Goal: Information Seeking & Learning: Learn about a topic

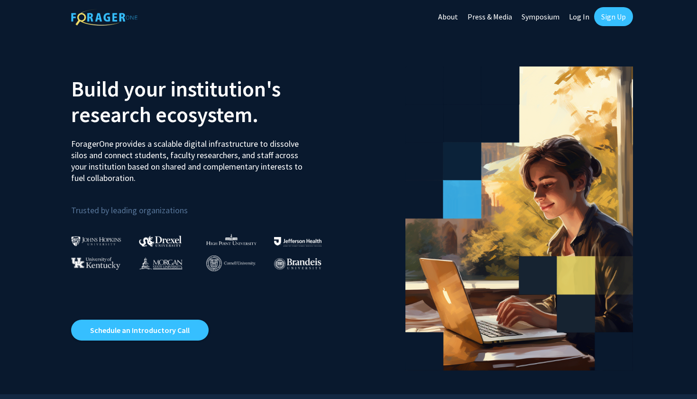
click at [102, 241] on img at bounding box center [96, 241] width 50 height 10
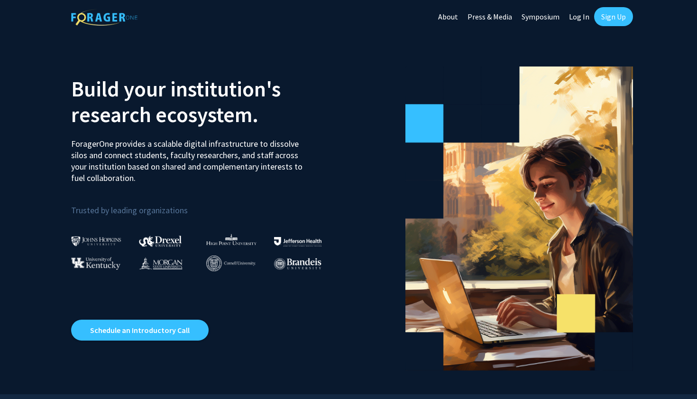
click at [608, 21] on link "Sign Up" at bounding box center [613, 16] width 39 height 19
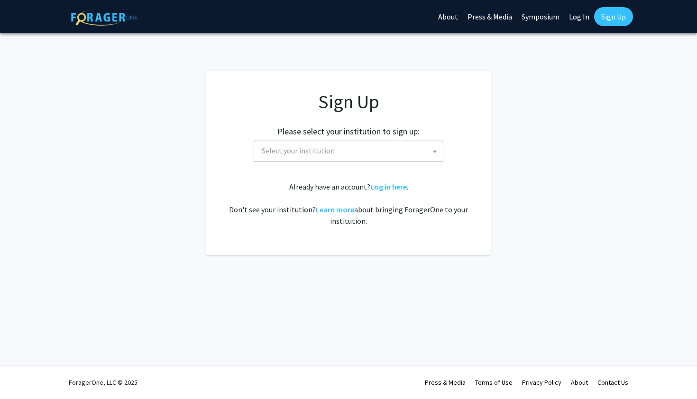
click at [340, 149] on span "Select your institution" at bounding box center [350, 150] width 185 height 19
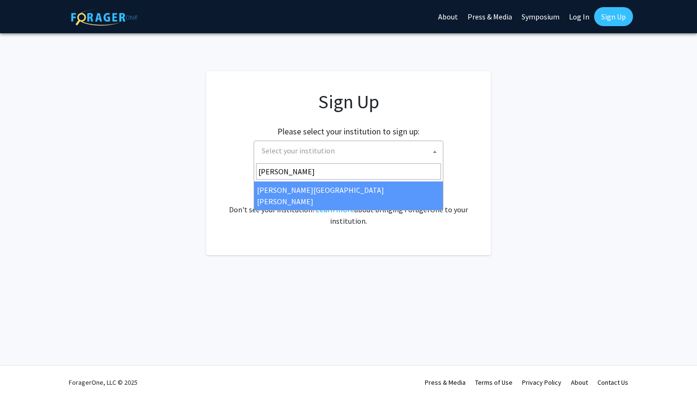
type input "johns"
select select "1"
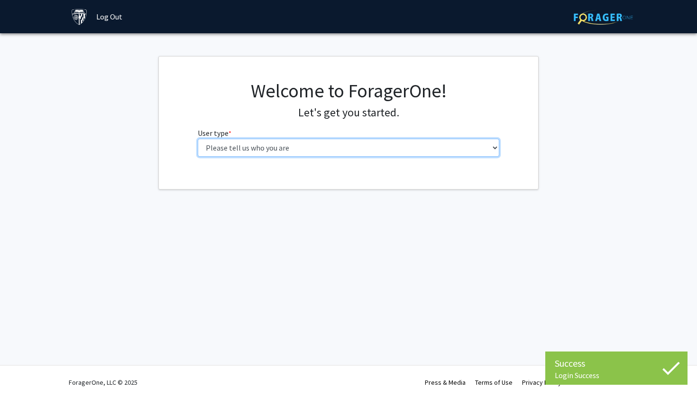
click at [351, 145] on select "Please tell us who you are Undergraduate Student Master's Student Doctoral Cand…" at bounding box center [349, 148] width 302 height 18
select select "2: masters"
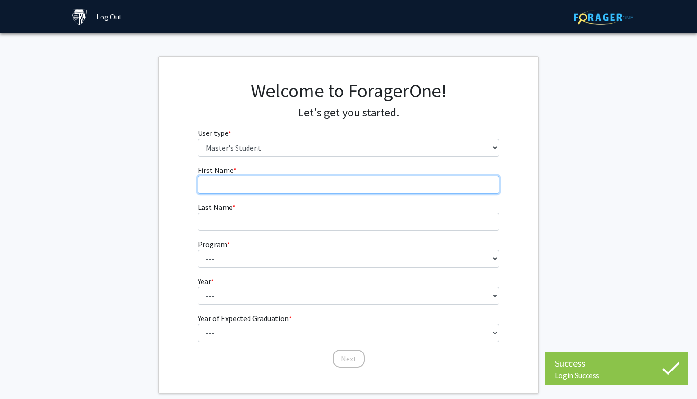
click at [281, 179] on input "First Name * required" at bounding box center [349, 185] width 302 height 18
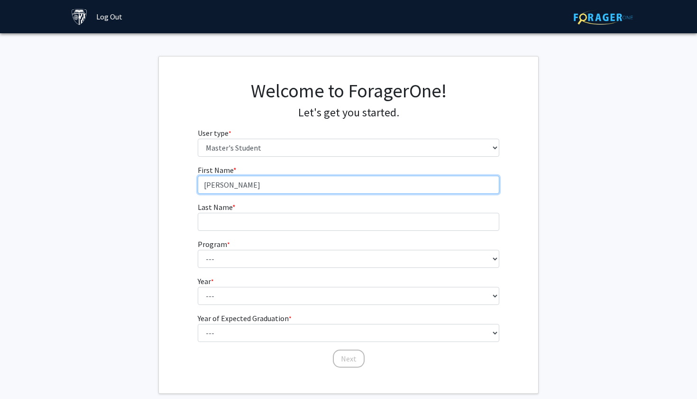
type input "[PERSON_NAME]"
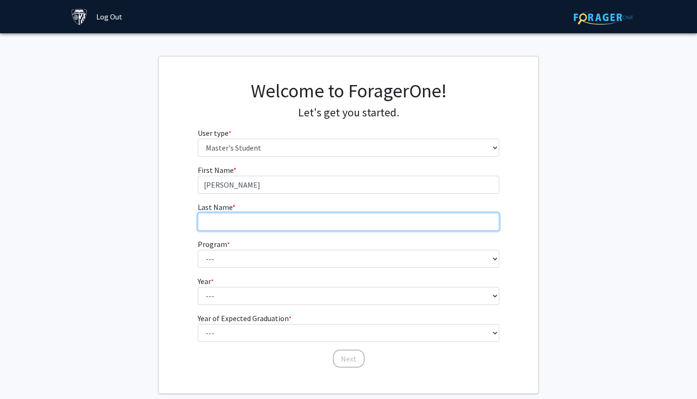
click at [252, 228] on input "Last Name * required" at bounding box center [349, 222] width 302 height 18
type input "[PERSON_NAME]"
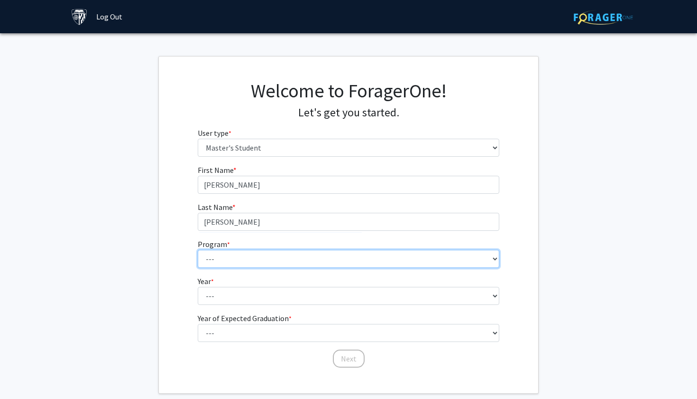
click at [326, 264] on select "--- Anatomy Education Applied and Computational Mathematics Applied Biomedical …" at bounding box center [349, 259] width 302 height 18
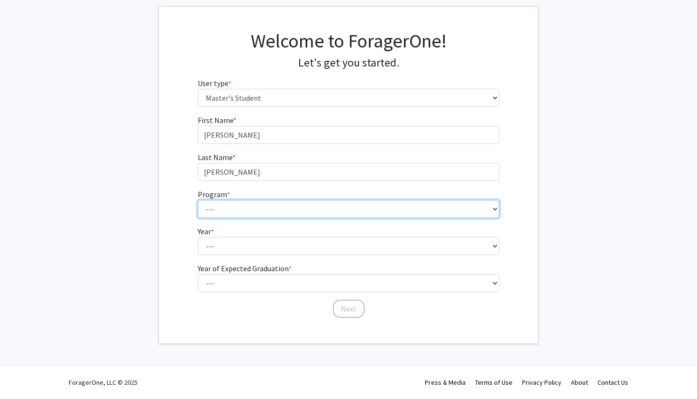
scroll to position [49, 0]
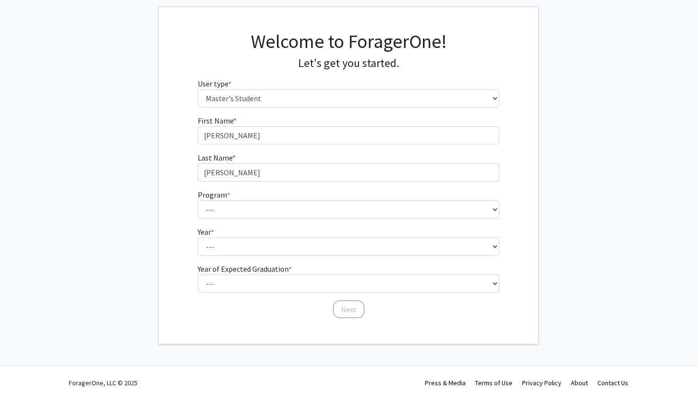
click at [401, 269] on form "First Name * required [PERSON_NAME] Last Name * required [PERSON_NAME] Program …" at bounding box center [349, 212] width 302 height 195
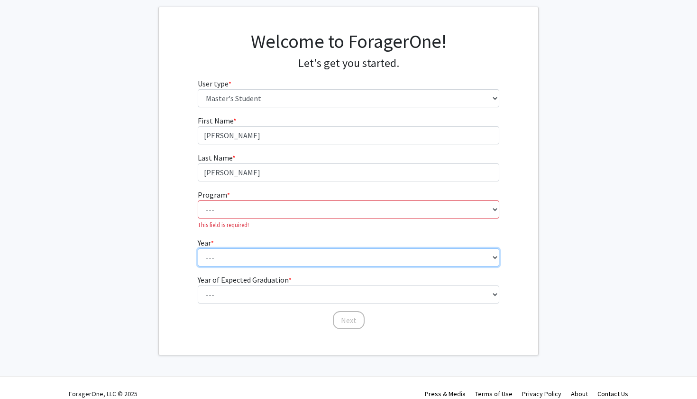
select select "1: first_year"
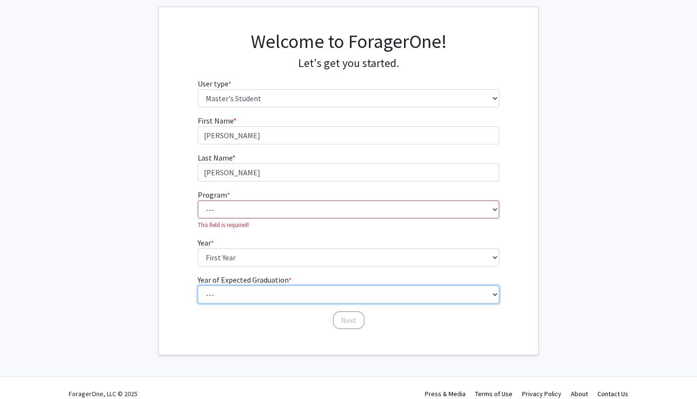
select select "2: 2026"
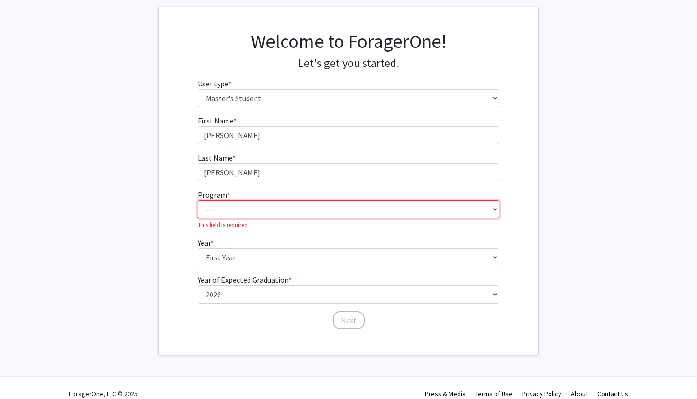
select select "81: 67"
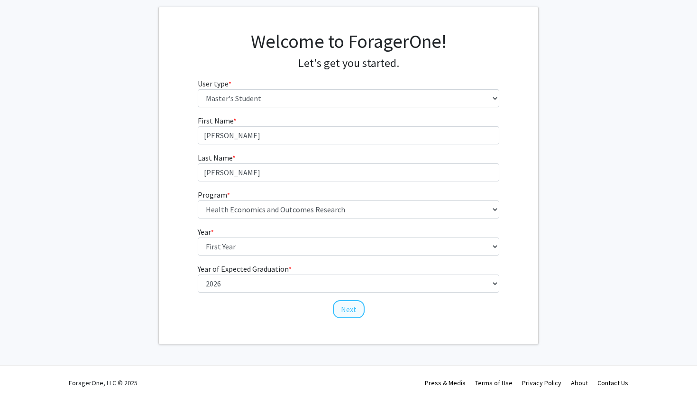
click at [355, 310] on button "Next" at bounding box center [349, 309] width 32 height 18
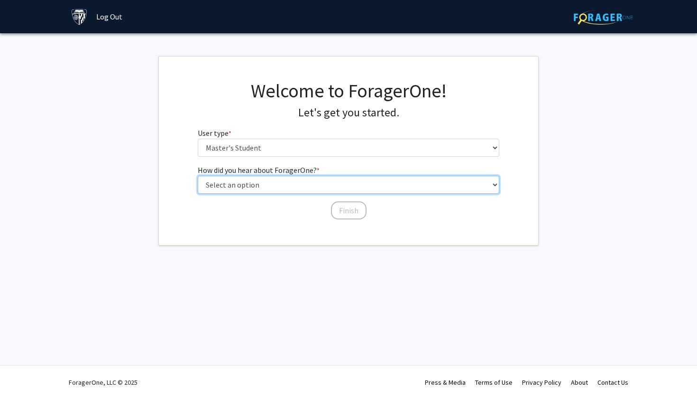
click at [322, 184] on select "Select an option Peer/student recommendation Faculty/staff recommendation Unive…" at bounding box center [349, 185] width 302 height 18
select select "1: peer_recommendation"
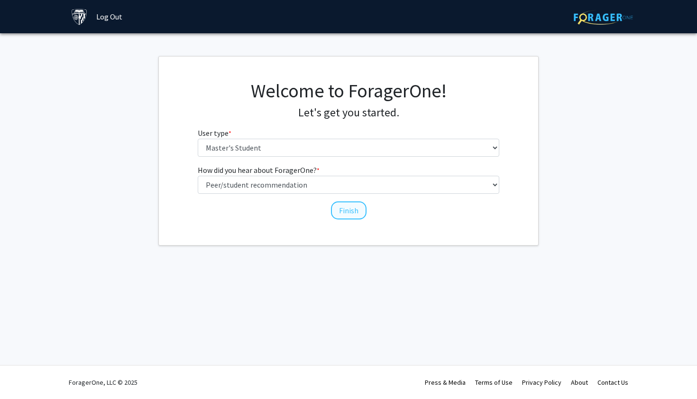
click at [354, 206] on button "Finish" at bounding box center [349, 210] width 36 height 18
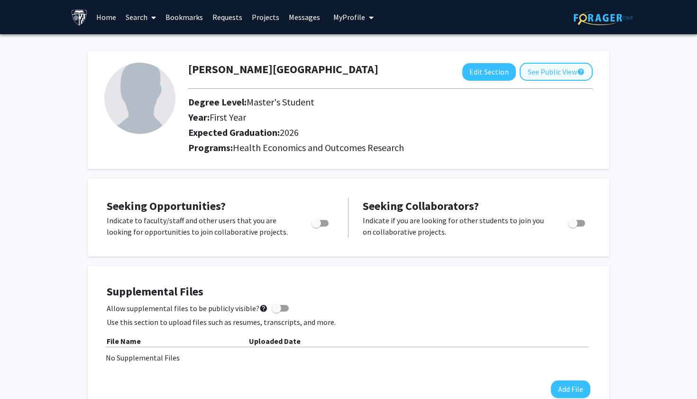
click at [565, 81] on button "See Public View help" at bounding box center [556, 72] width 73 height 18
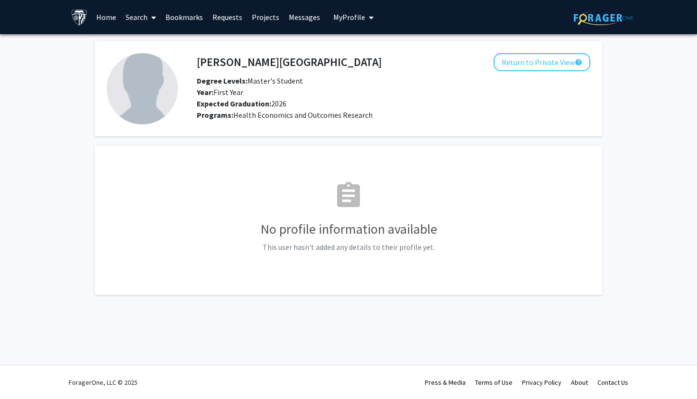
click at [493, 73] on div "[PERSON_NAME] Return to Private View help Degree Levels: Master's Student Year:…" at bounding box center [394, 86] width 408 height 67
click at [509, 58] on button "Return to Private View help" at bounding box center [542, 62] width 97 height 18
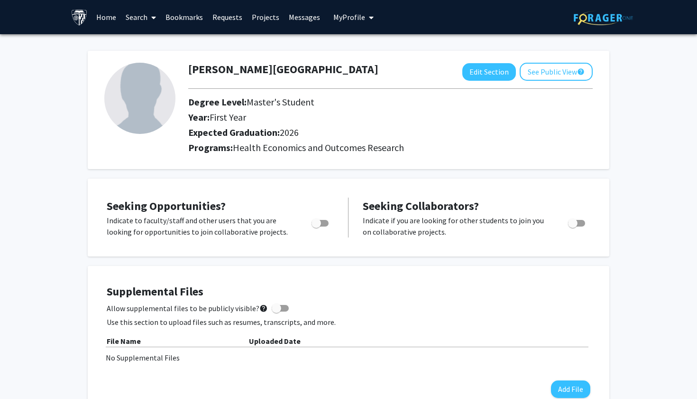
click at [317, 222] on span "Toggle" at bounding box center [316, 222] width 9 height 9
click at [316, 226] on input "Are you actively seeking opportunities?" at bounding box center [316, 226] width 0 height 0
checkbox input "true"
click at [140, 16] on link "Search" at bounding box center [141, 16] width 40 height 33
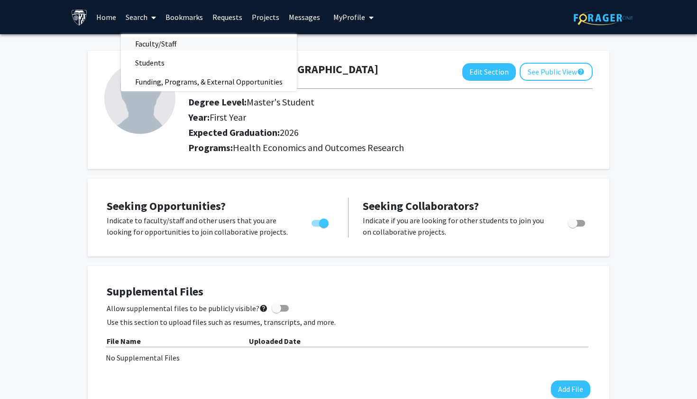
click at [152, 47] on span "Faculty/Staff" at bounding box center [156, 43] width 70 height 19
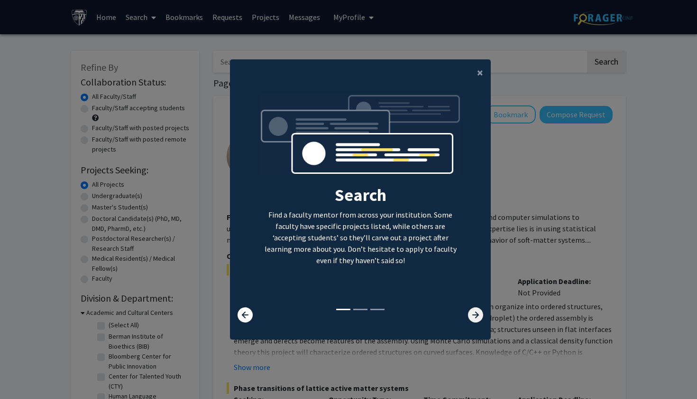
click at [478, 314] on icon at bounding box center [475, 314] width 15 height 15
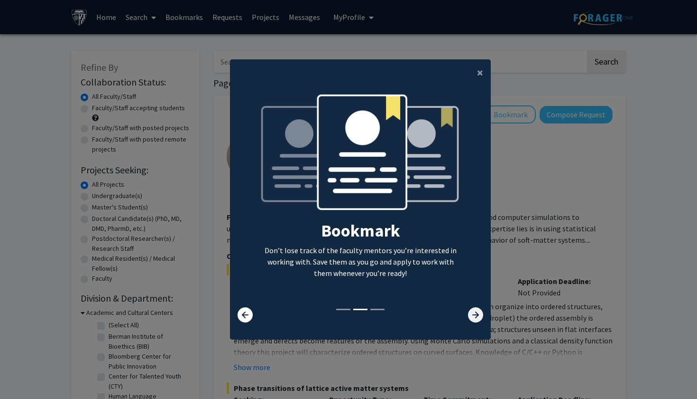
click at [478, 314] on icon at bounding box center [475, 314] width 15 height 15
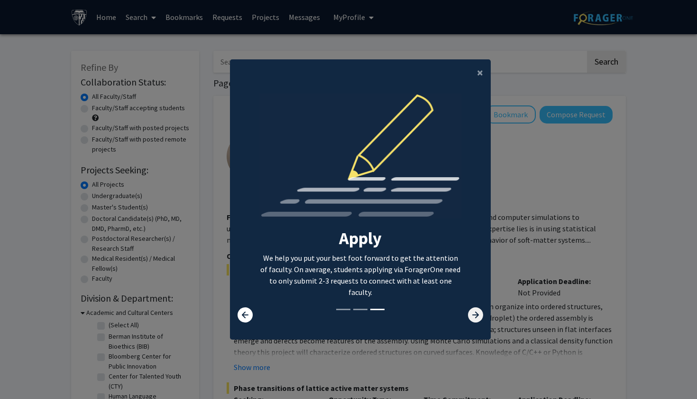
click at [478, 314] on icon at bounding box center [475, 314] width 15 height 15
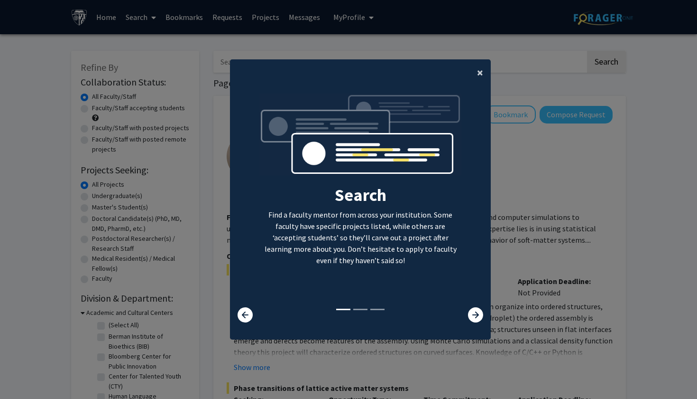
click at [478, 69] on span "×" at bounding box center [480, 72] width 6 height 15
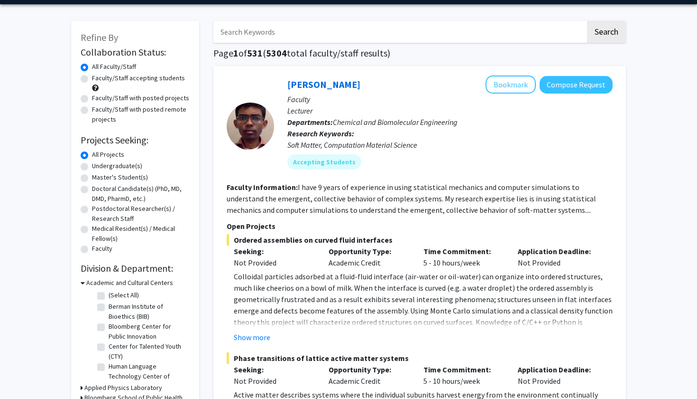
scroll to position [29, 0]
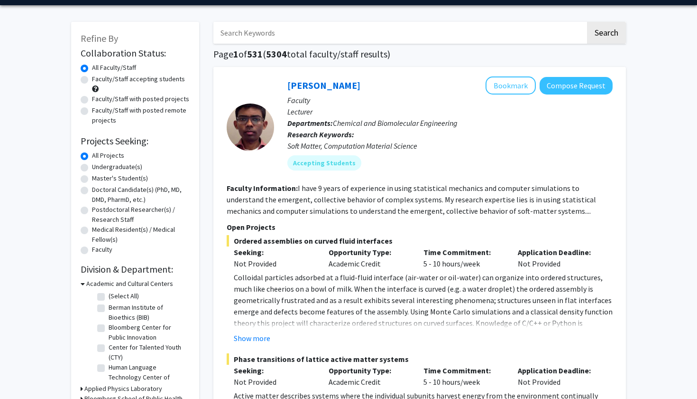
click at [92, 230] on label "Medical Resident(s) / Medical Fellow(s)" at bounding box center [141, 234] width 98 height 20
click at [92, 230] on input "Medical Resident(s) / Medical Fellow(s)" at bounding box center [95, 227] width 6 height 6
radio input "true"
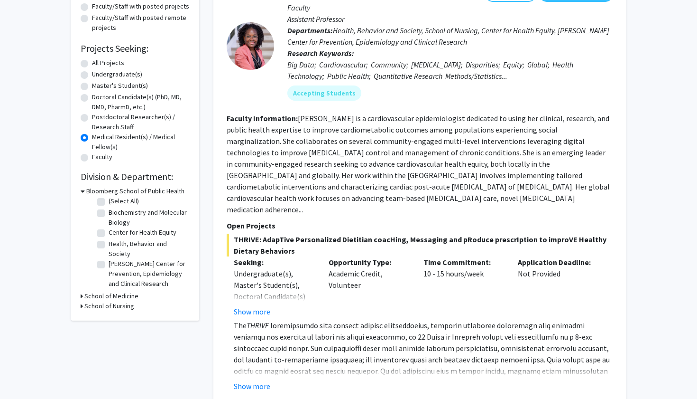
scroll to position [122, 0]
click at [104, 297] on h3 "School of Medicine" at bounding box center [111, 295] width 54 height 10
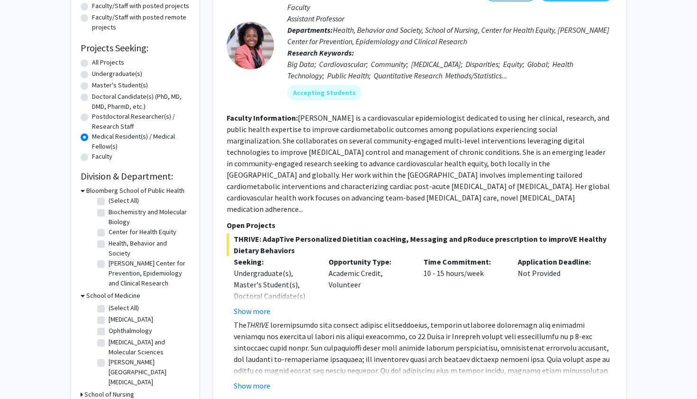
click at [109, 313] on label "(Select All)" at bounding box center [124, 308] width 30 height 10
click at [109, 309] on input "(Select All)" at bounding box center [112, 306] width 6 height 6
checkbox input "true"
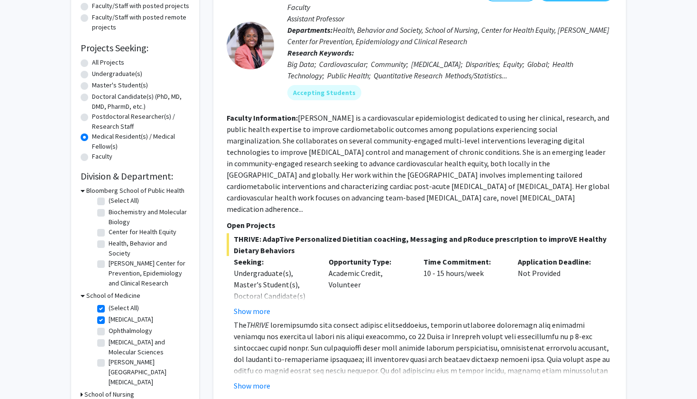
checkbox input "true"
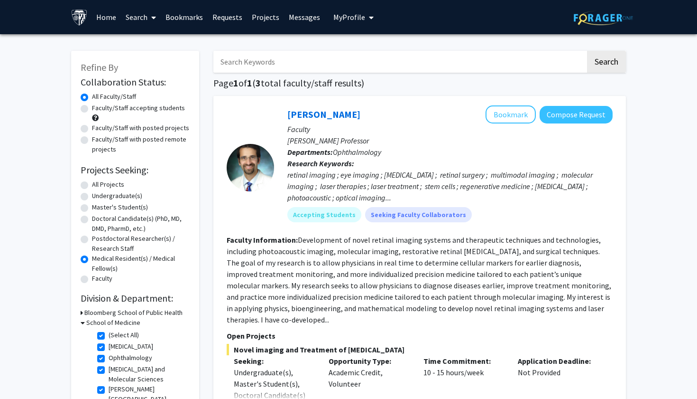
click at [109, 335] on label "(Select All)" at bounding box center [124, 335] width 30 height 10
click at [109, 335] on input "(Select All)" at bounding box center [112, 333] width 6 height 6
checkbox input "false"
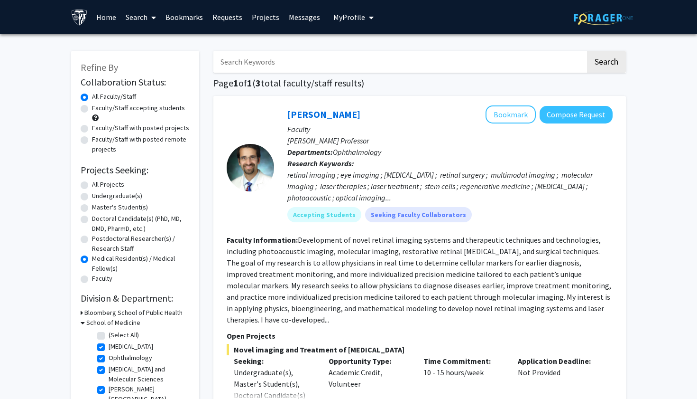
checkbox input "false"
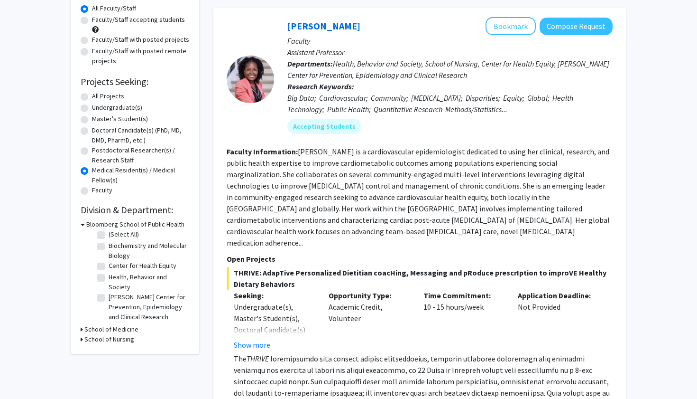
scroll to position [93, 0]
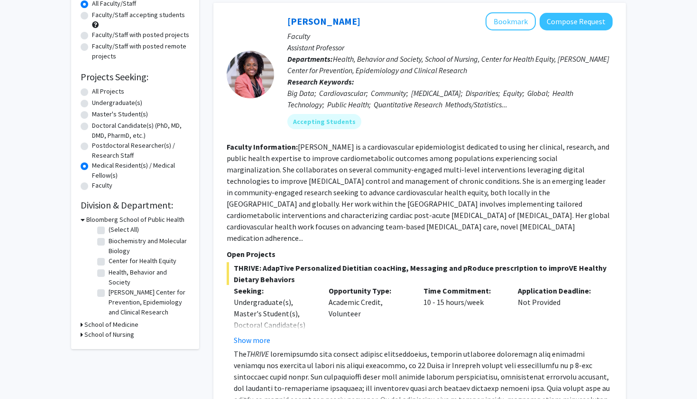
click at [109, 297] on label "[PERSON_NAME] Center for Prevention, Epidemiology and Clinical Research" at bounding box center [148, 302] width 79 height 30
click at [109, 293] on input "[PERSON_NAME] Center for Prevention, Epidemiology and Clinical Research" at bounding box center [112, 290] width 6 height 6
checkbox input "true"
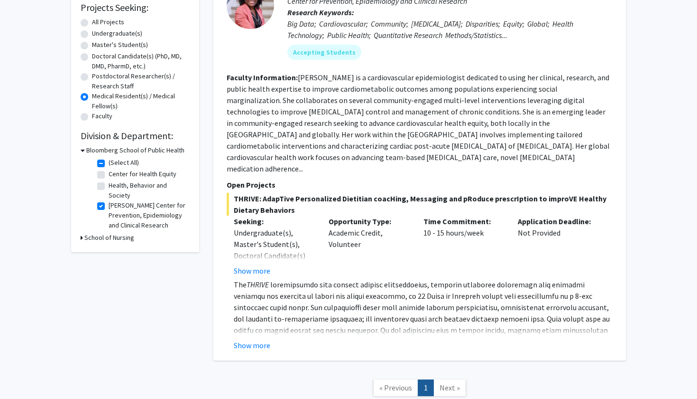
scroll to position [163, 0]
click at [109, 204] on label "[PERSON_NAME] Center for Prevention, Epidemiology and Clinical Research" at bounding box center [148, 214] width 79 height 30
click at [109, 204] on input "[PERSON_NAME] Center for Prevention, Epidemiology and Clinical Research" at bounding box center [112, 202] width 6 height 6
checkbox input "false"
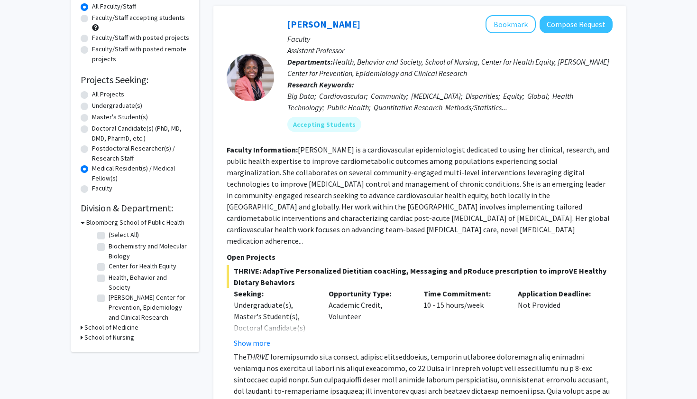
scroll to position [96, 0]
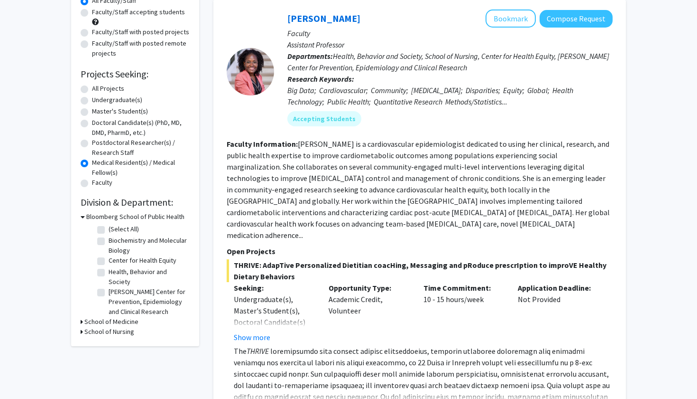
click at [81, 321] on icon at bounding box center [82, 321] width 2 height 10
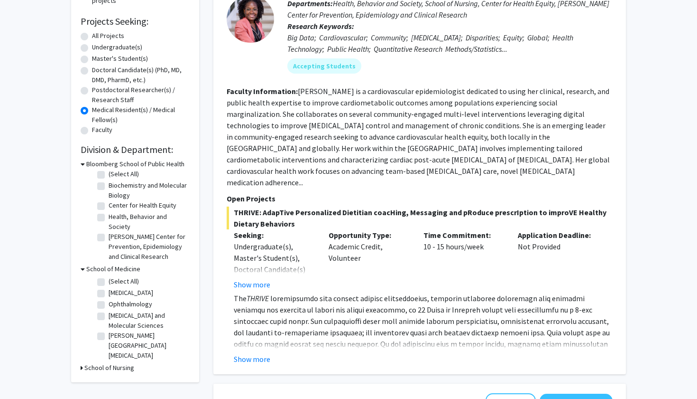
scroll to position [156, 0]
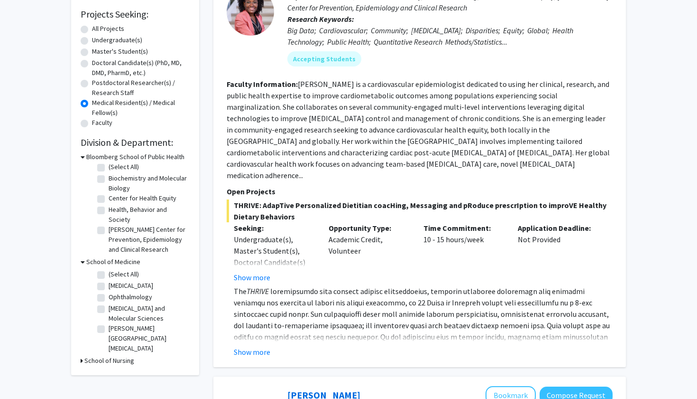
click at [109, 275] on label "(Select All)" at bounding box center [124, 274] width 30 height 10
click at [109, 275] on input "(Select All)" at bounding box center [112, 272] width 6 height 6
checkbox input "true"
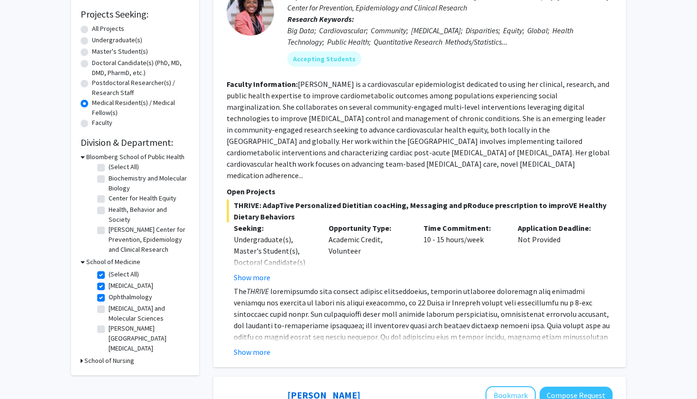
checkbox input "true"
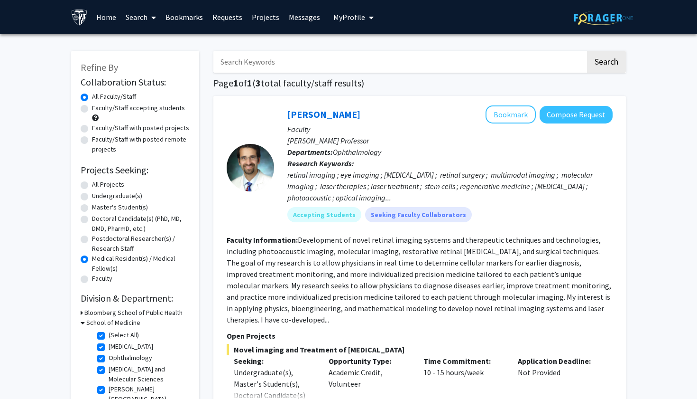
click at [92, 221] on label "Doctoral Candidate(s) (PhD, MD, DMD, PharmD, etc.)" at bounding box center [141, 223] width 98 height 20
click at [92, 220] on input "Doctoral Candidate(s) (PhD, MD, DMD, PharmD, etc.)" at bounding box center [95, 216] width 6 height 6
radio input "true"
click at [109, 350] on label "Ophthalmology" at bounding box center [131, 346] width 44 height 10
click at [109, 347] on input "Ophthalmology" at bounding box center [112, 344] width 6 height 6
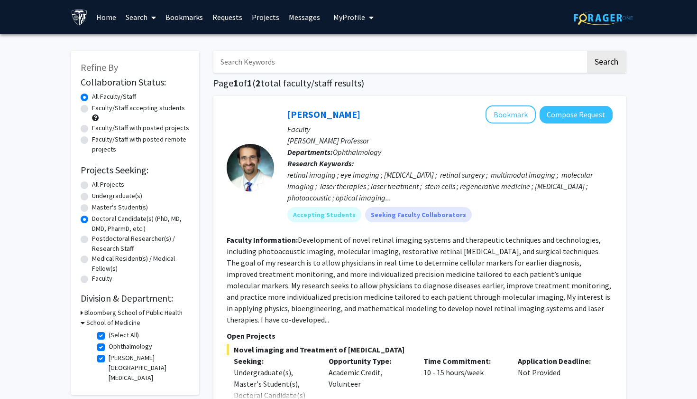
checkbox input "false"
checkbox input "true"
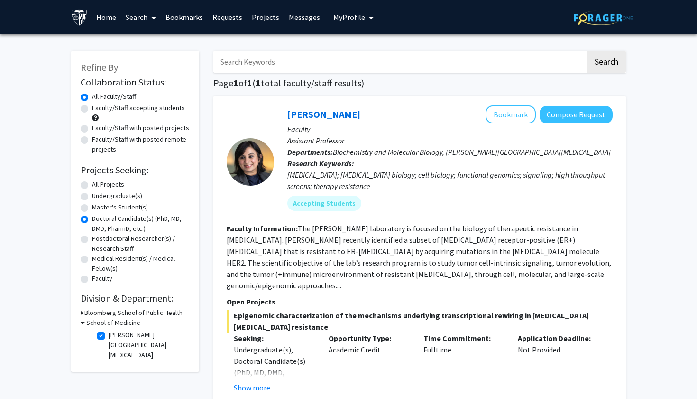
click at [109, 338] on label "[PERSON_NAME][GEOGRAPHIC_DATA][MEDICAL_DATA]" at bounding box center [148, 345] width 79 height 30
click at [109, 336] on input "[PERSON_NAME][GEOGRAPHIC_DATA][MEDICAL_DATA]" at bounding box center [112, 333] width 6 height 6
checkbox input "false"
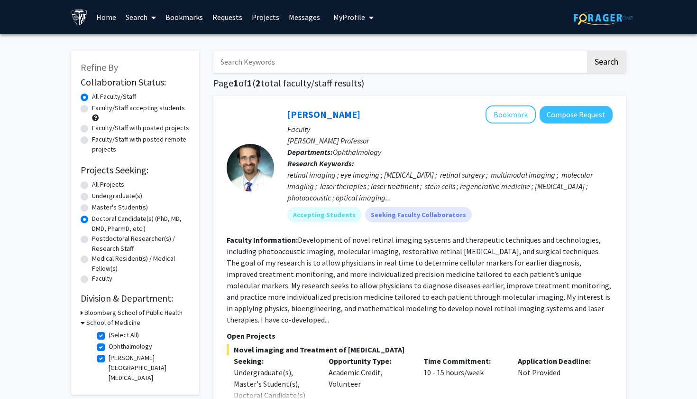
radio input "false"
radio input "true"
checkbox input "false"
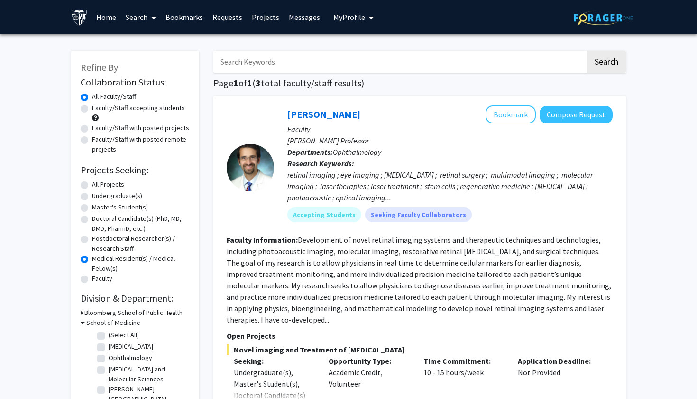
checkbox input "false"
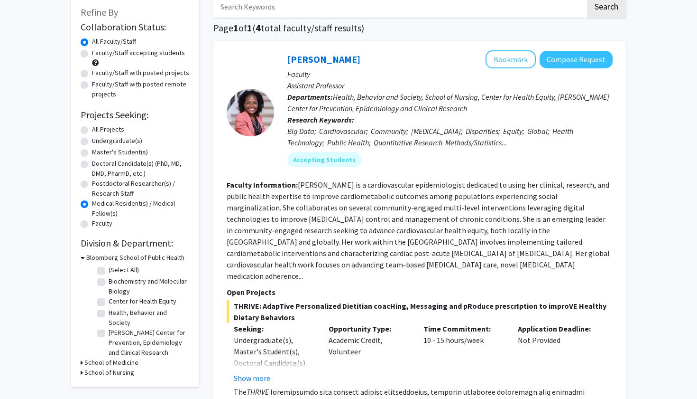
scroll to position [47, 0]
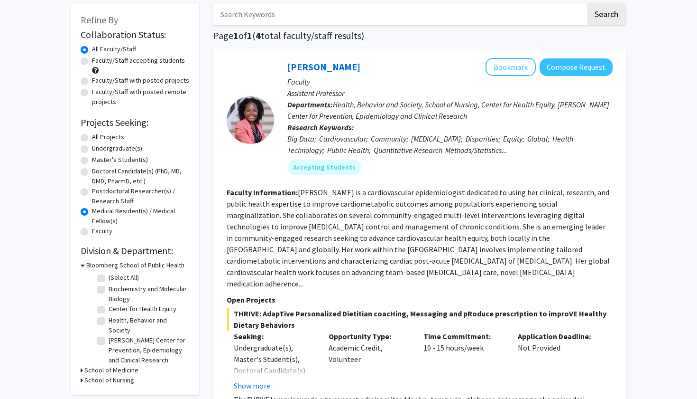
click at [92, 211] on label "Medical Resident(s) / Medical Fellow(s)" at bounding box center [141, 216] width 98 height 20
click at [92, 211] on input "Medical Resident(s) / Medical Fellow(s)" at bounding box center [95, 209] width 6 height 6
click at [92, 214] on label "Medical Resident(s) / Medical Fellow(s)" at bounding box center [141, 216] width 98 height 20
click at [92, 212] on input "Medical Resident(s) / Medical Fellow(s)" at bounding box center [95, 209] width 6 height 6
click at [92, 215] on label "Medical Resident(s) / Medical Fellow(s)" at bounding box center [141, 216] width 98 height 20
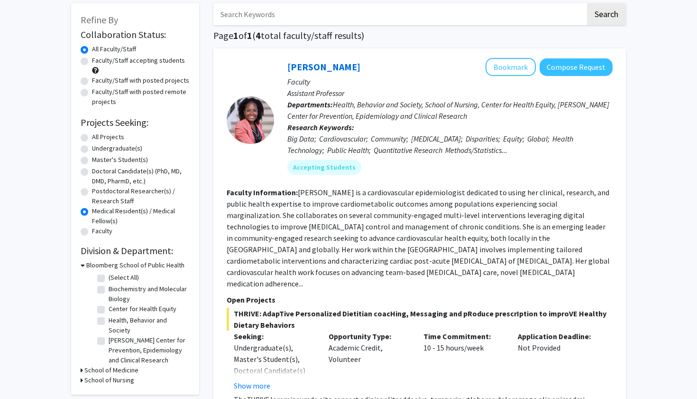
click at [92, 212] on input "Medical Resident(s) / Medical Fellow(s)" at bounding box center [95, 209] width 6 height 6
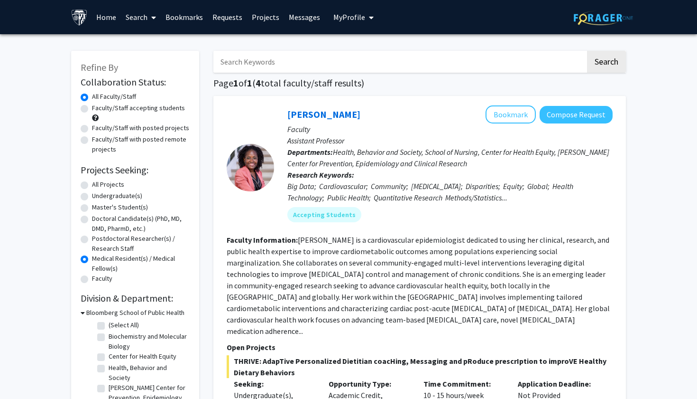
scroll to position [0, 0]
click at [92, 187] on label "All Projects" at bounding box center [108, 184] width 32 height 10
click at [92, 186] on input "All Projects" at bounding box center [95, 182] width 6 height 6
radio input "true"
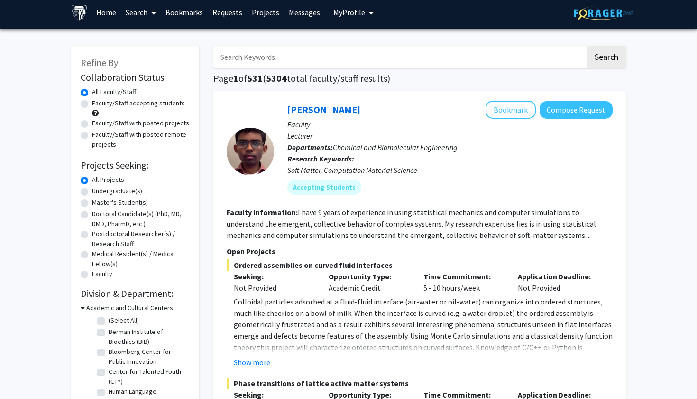
scroll to position [6, 0]
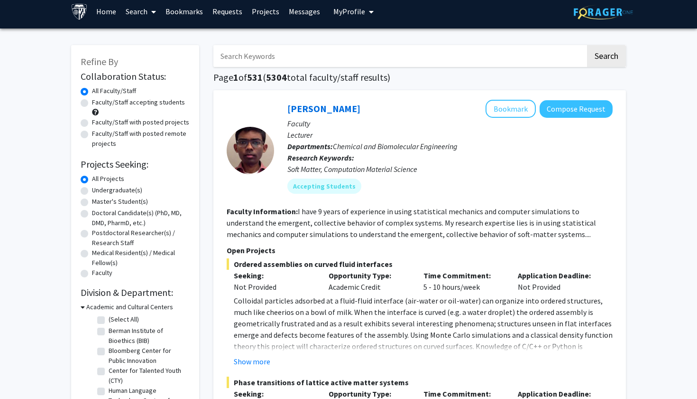
click at [92, 202] on label "Master's Student(s)" at bounding box center [120, 201] width 56 height 10
click at [92, 202] on input "Master's Student(s)" at bounding box center [95, 199] width 6 height 6
radio input "true"
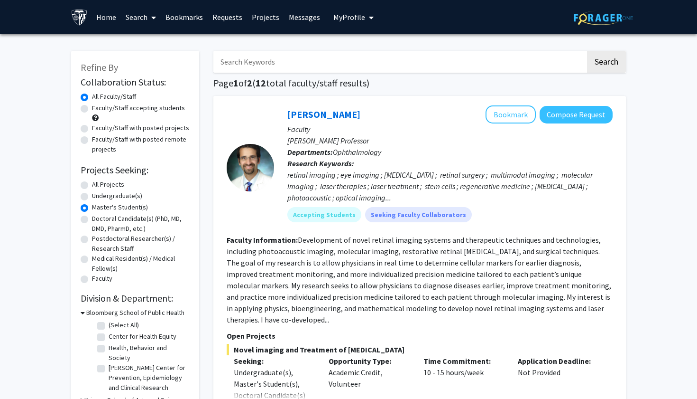
click at [84, 192] on div "Undergraduate(s)" at bounding box center [135, 196] width 109 height 11
click at [92, 197] on label "Undergraduate(s)" at bounding box center [117, 196] width 50 height 10
click at [92, 197] on input "Undergraduate(s)" at bounding box center [95, 194] width 6 height 6
radio input "true"
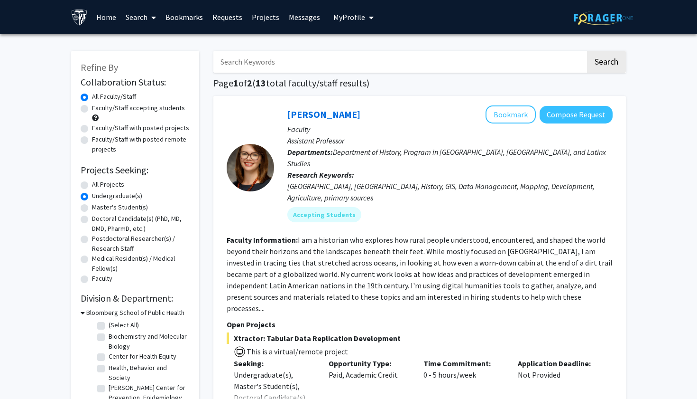
click at [359, 18] on span "My Profile" at bounding box center [350, 16] width 32 height 9
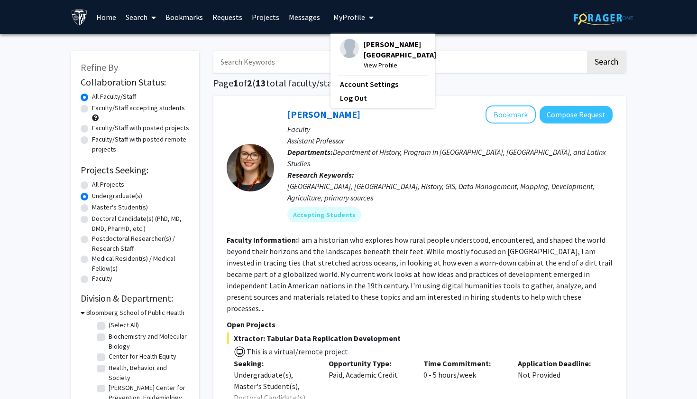
click at [369, 68] on span "View Profile" at bounding box center [400, 65] width 73 height 10
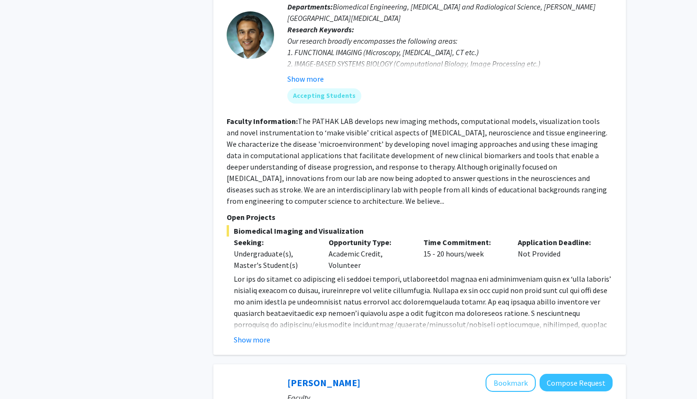
scroll to position [564, 0]
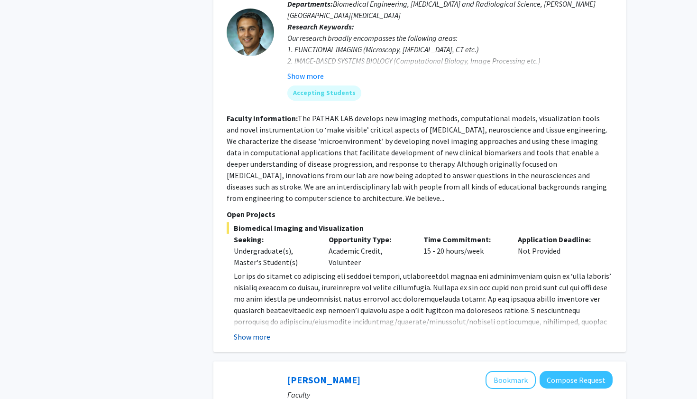
click at [257, 331] on button "Show more" at bounding box center [252, 336] width 37 height 11
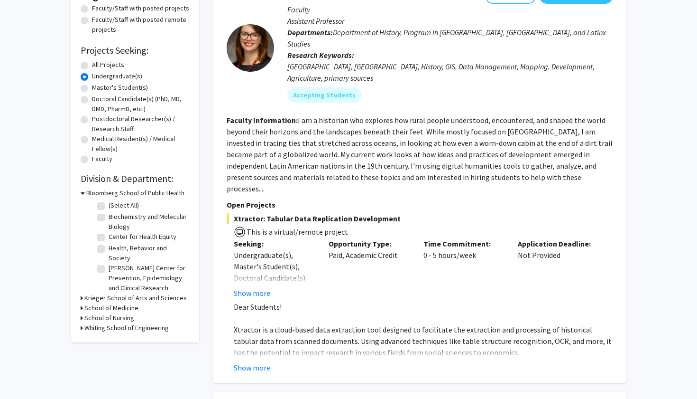
scroll to position [130, 0]
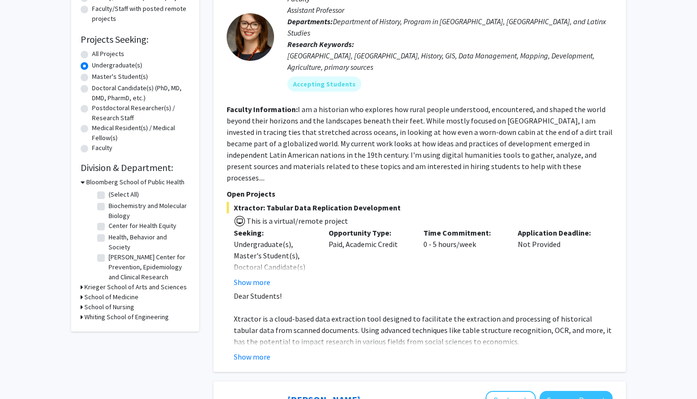
click at [82, 288] on icon at bounding box center [82, 287] width 2 height 10
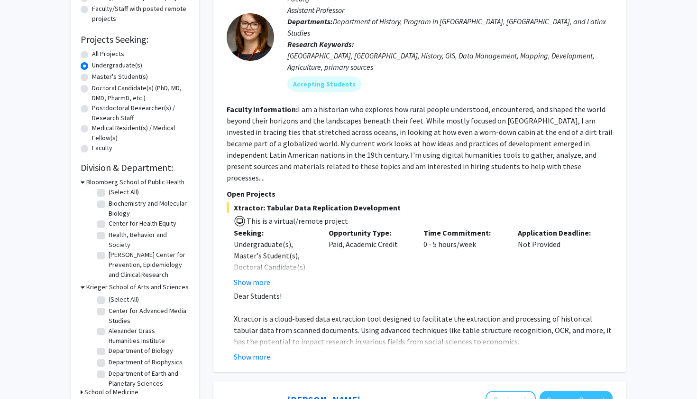
scroll to position [2, 0]
click at [109, 259] on label "[PERSON_NAME] Center for Prevention, Epidemiology and Clinical Research" at bounding box center [148, 265] width 79 height 30
click at [109, 256] on input "[PERSON_NAME] Center for Prevention, Epidemiology and Clinical Research" at bounding box center [112, 253] width 6 height 6
checkbox input "true"
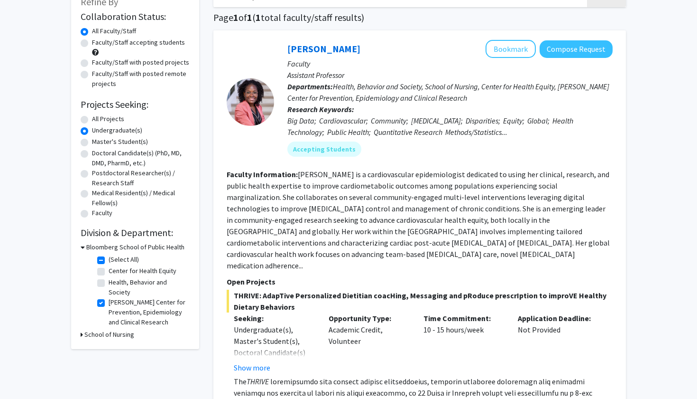
scroll to position [66, 0]
click at [109, 260] on label "(Select All)" at bounding box center [124, 259] width 30 height 10
click at [109, 260] on input "(Select All)" at bounding box center [112, 257] width 6 height 6
checkbox input "false"
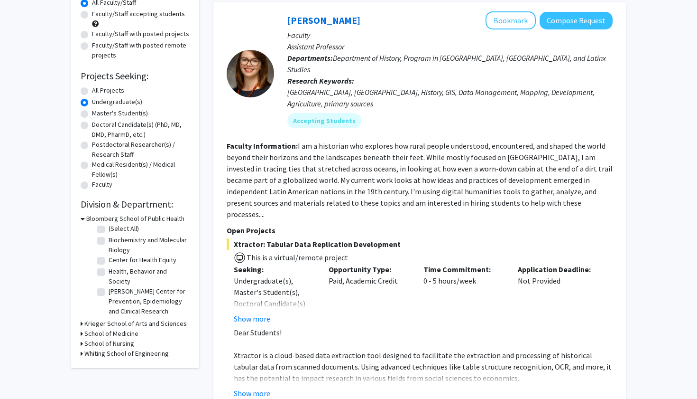
scroll to position [184, 0]
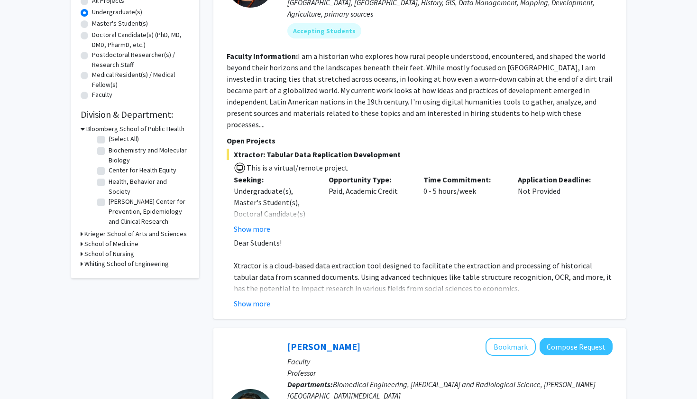
click at [82, 243] on icon at bounding box center [82, 244] width 2 height 10
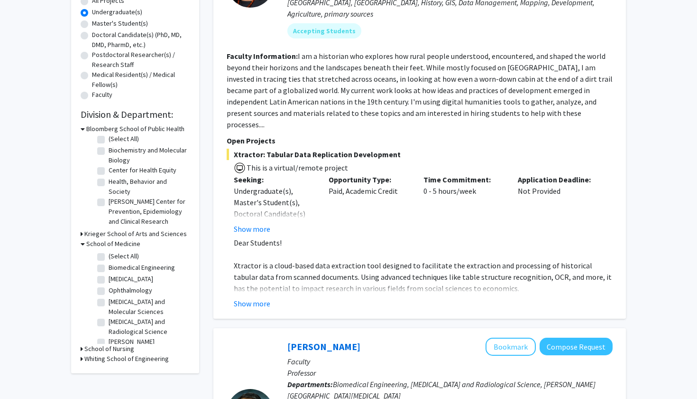
scroll to position [0, 0]
click at [83, 352] on icon at bounding box center [82, 348] width 2 height 10
click at [83, 352] on icon at bounding box center [83, 348] width 4 height 10
click at [82, 362] on icon at bounding box center [82, 358] width 2 height 10
click at [82, 362] on icon at bounding box center [83, 358] width 4 height 10
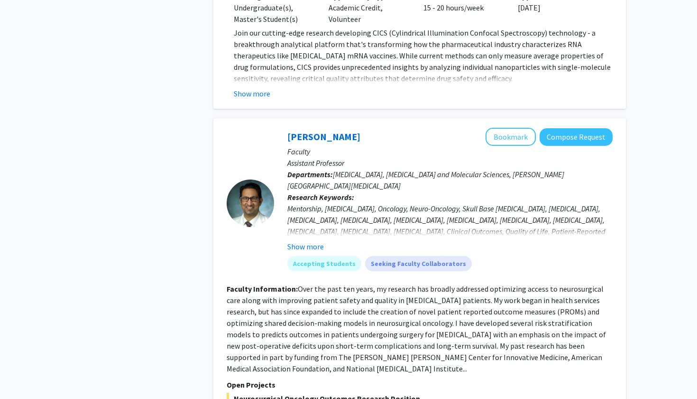
scroll to position [2524, 0]
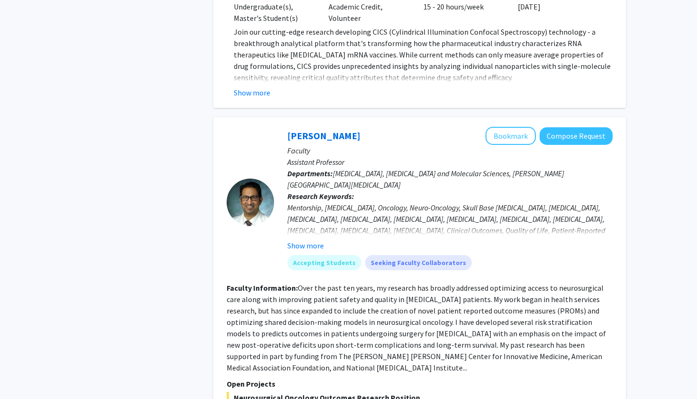
click at [501, 145] on p "Faculty" at bounding box center [450, 150] width 325 height 11
click at [498, 127] on button "Bookmark" at bounding box center [511, 136] width 50 height 18
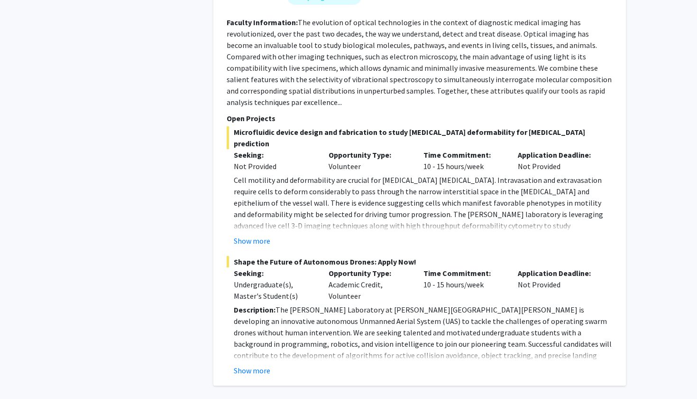
scroll to position [4064, 0]
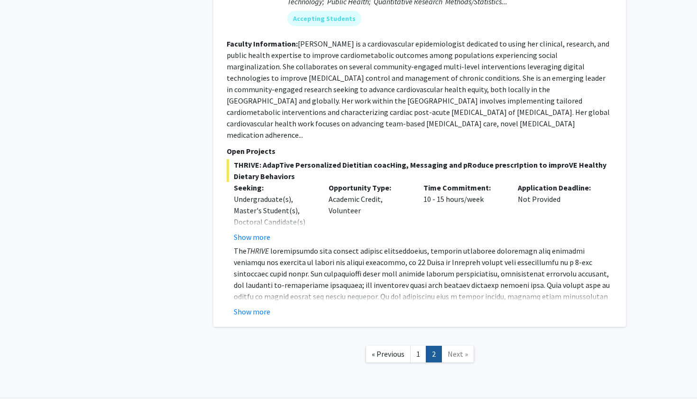
scroll to position [912, 0]
click at [458, 349] on span "Next »" at bounding box center [458, 353] width 20 height 9
click at [449, 346] on link "Next »" at bounding box center [458, 354] width 33 height 17
click at [485, 336] on nav "« Previous 1 2 Next »" at bounding box center [419, 355] width 413 height 38
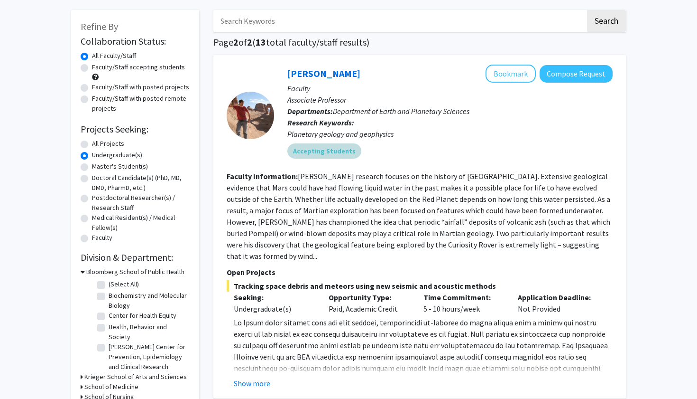
scroll to position [42, 0]
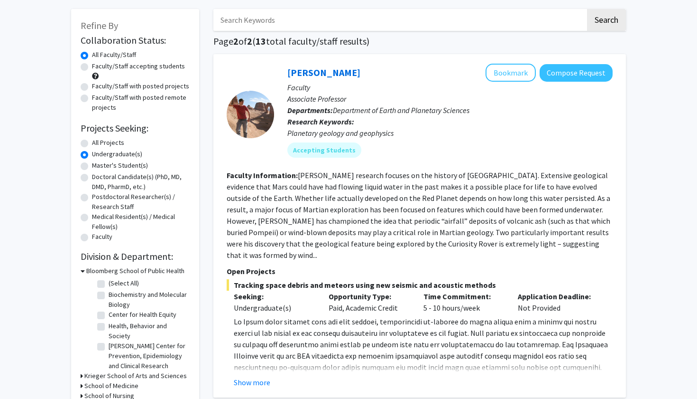
click at [110, 167] on label "Master's Student(s)" at bounding box center [120, 165] width 56 height 10
click at [98, 167] on input "Master's Student(s)" at bounding box center [95, 163] width 6 height 6
radio input "true"
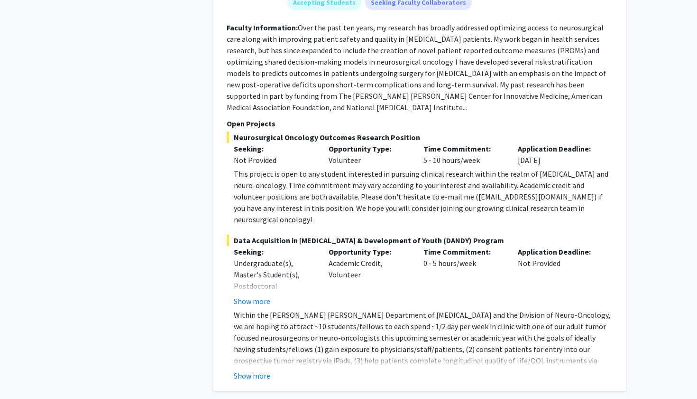
scroll to position [656, 0]
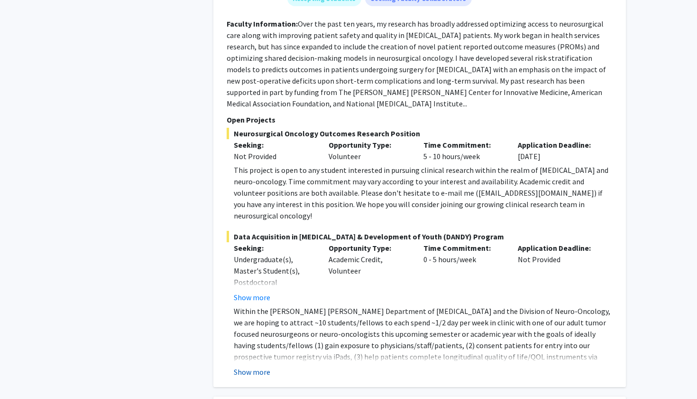
click at [268, 366] on button "Show more" at bounding box center [252, 371] width 37 height 11
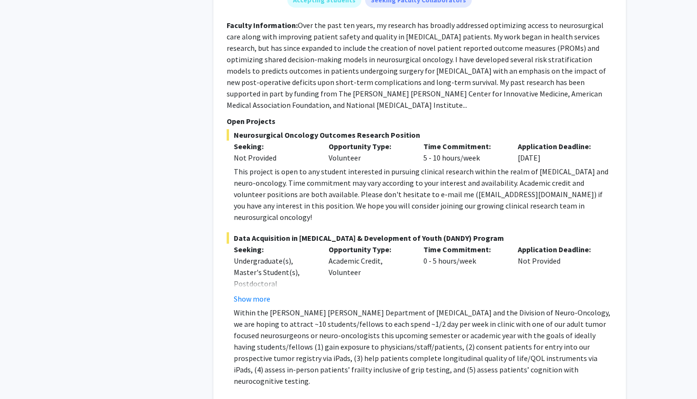
scroll to position [654, 0]
